Goal: Navigation & Orientation: Understand site structure

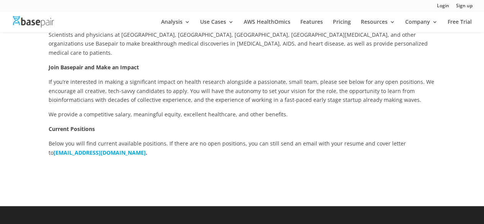
scroll to position [166, 0]
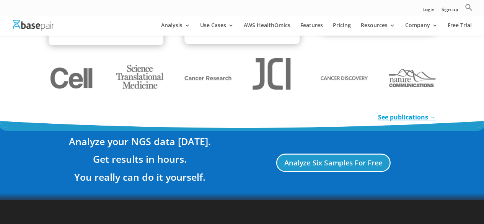
scroll to position [1446, 0]
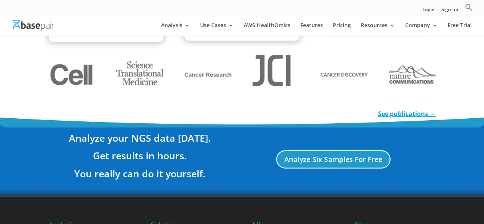
click at [423, 109] on link "See publications →" at bounding box center [407, 113] width 58 height 8
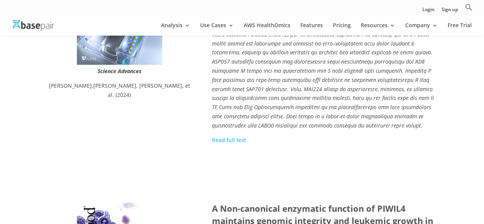
scroll to position [240, 0]
click at [226, 140] on link "Read full text." at bounding box center [230, 139] width 36 height 7
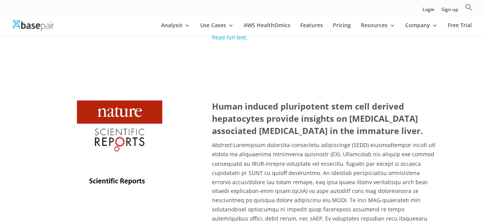
scroll to position [2016, 0]
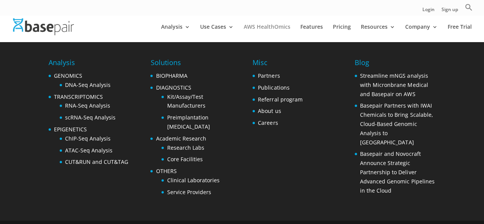
scroll to position [1614, 0]
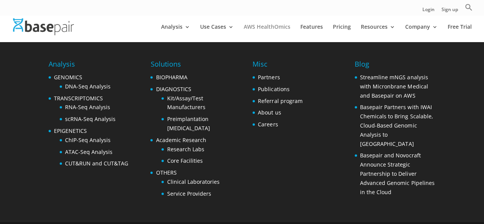
click at [253, 28] on link "AWS HealthOmics" at bounding box center [267, 33] width 47 height 18
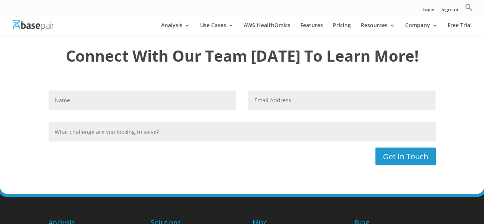
scroll to position [2222, 0]
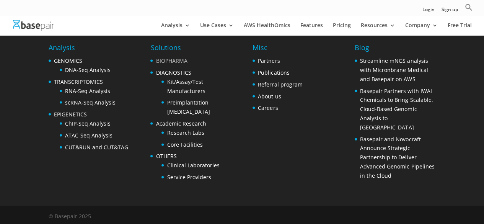
click at [168, 57] on link "BIOPHARMA" at bounding box center [171, 60] width 31 height 7
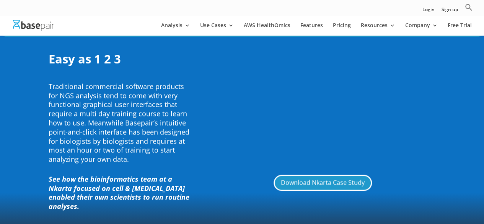
scroll to position [740, 0]
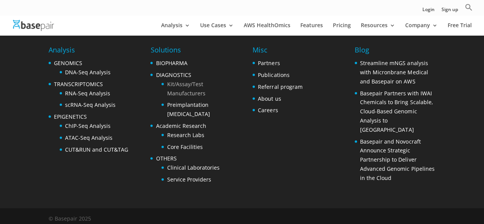
scroll to position [2222, 0]
click at [184, 92] on link "Kit/Assay/Test Manufacturers" at bounding box center [186, 89] width 38 height 16
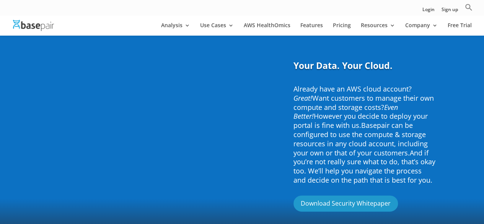
scroll to position [796, 0]
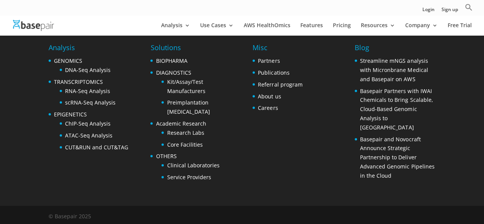
scroll to position [2222, 0]
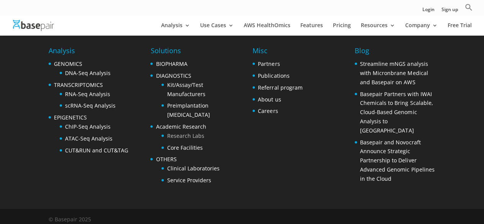
click at [189, 134] on link "Research Labs" at bounding box center [185, 135] width 37 height 7
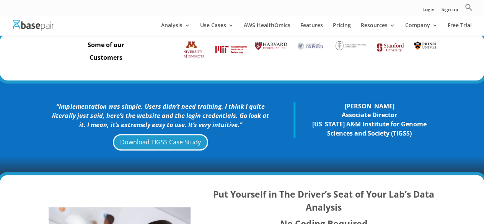
scroll to position [181, 0]
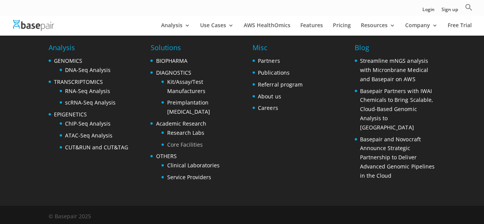
scroll to position [2222, 0]
click at [192, 141] on link "Core Facilities" at bounding box center [185, 144] width 36 height 7
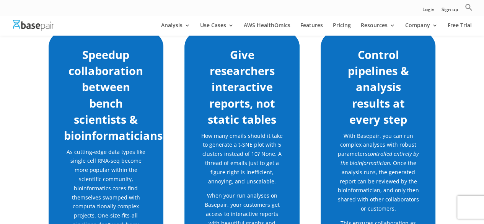
scroll to position [248, 0]
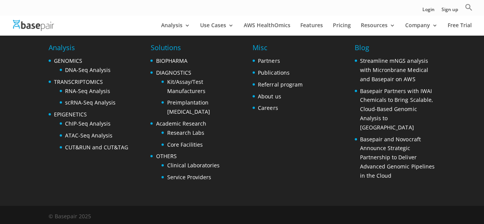
scroll to position [2222, 0]
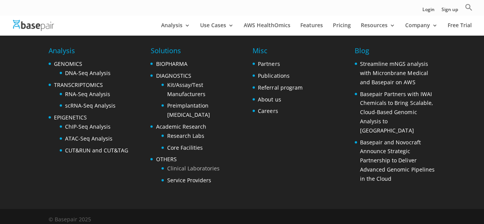
click at [191, 167] on link "Clinical Laboratories" at bounding box center [193, 167] width 52 height 7
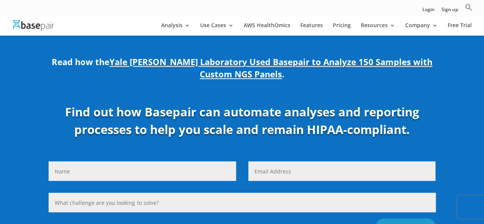
scroll to position [604, 0]
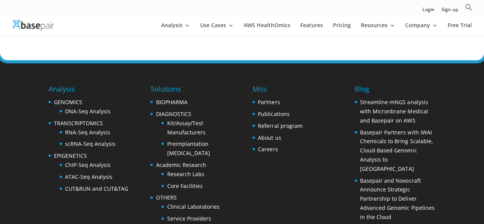
scroll to position [2182, 0]
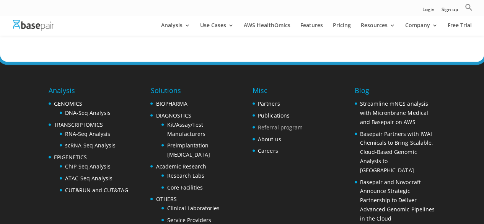
click at [278, 124] on link "Referral program" at bounding box center [280, 127] width 44 height 7
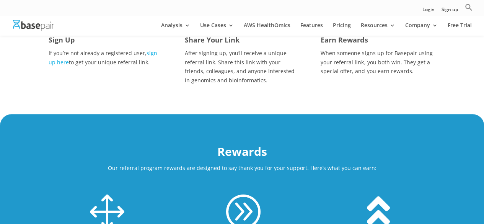
scroll to position [224, 0]
